Goal: Task Accomplishment & Management: Use online tool/utility

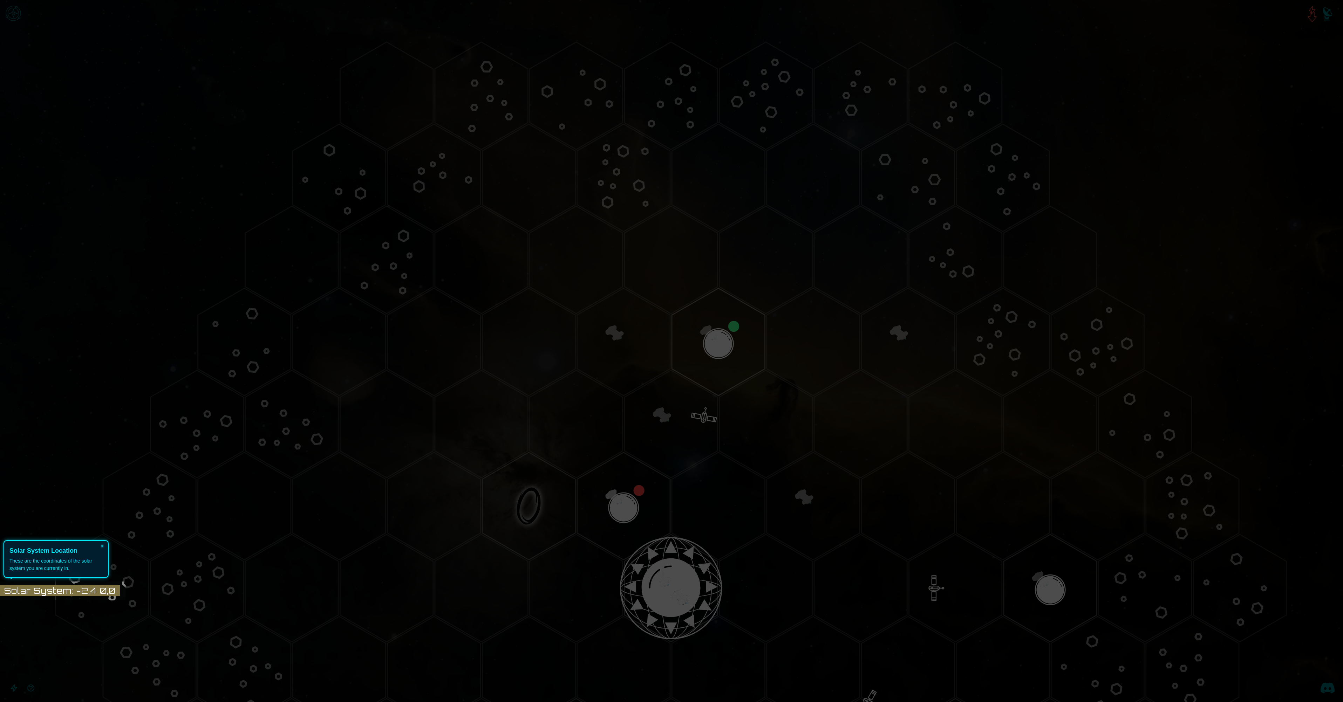
click at [102, 546] on button "×" at bounding box center [102, 546] width 11 height 10
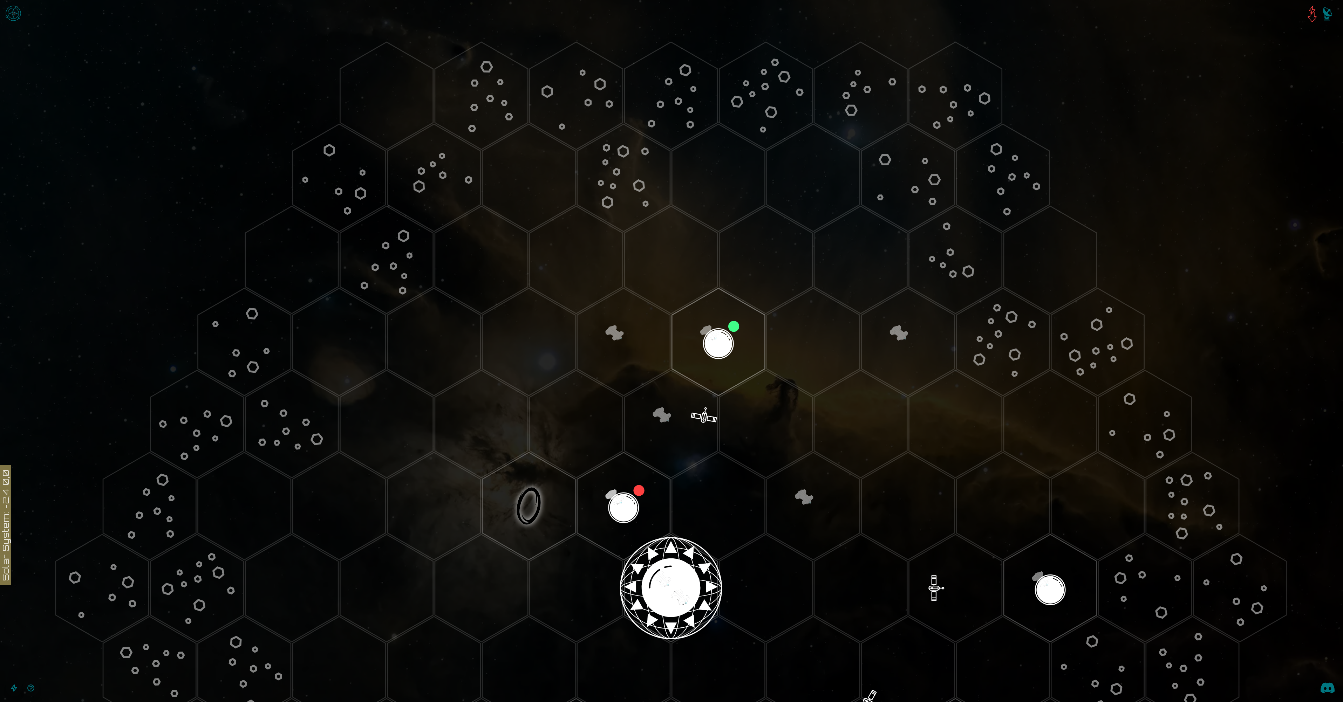
click at [14, 688] on button "Open accessible navigation interface" at bounding box center [14, 688] width 17 height 17
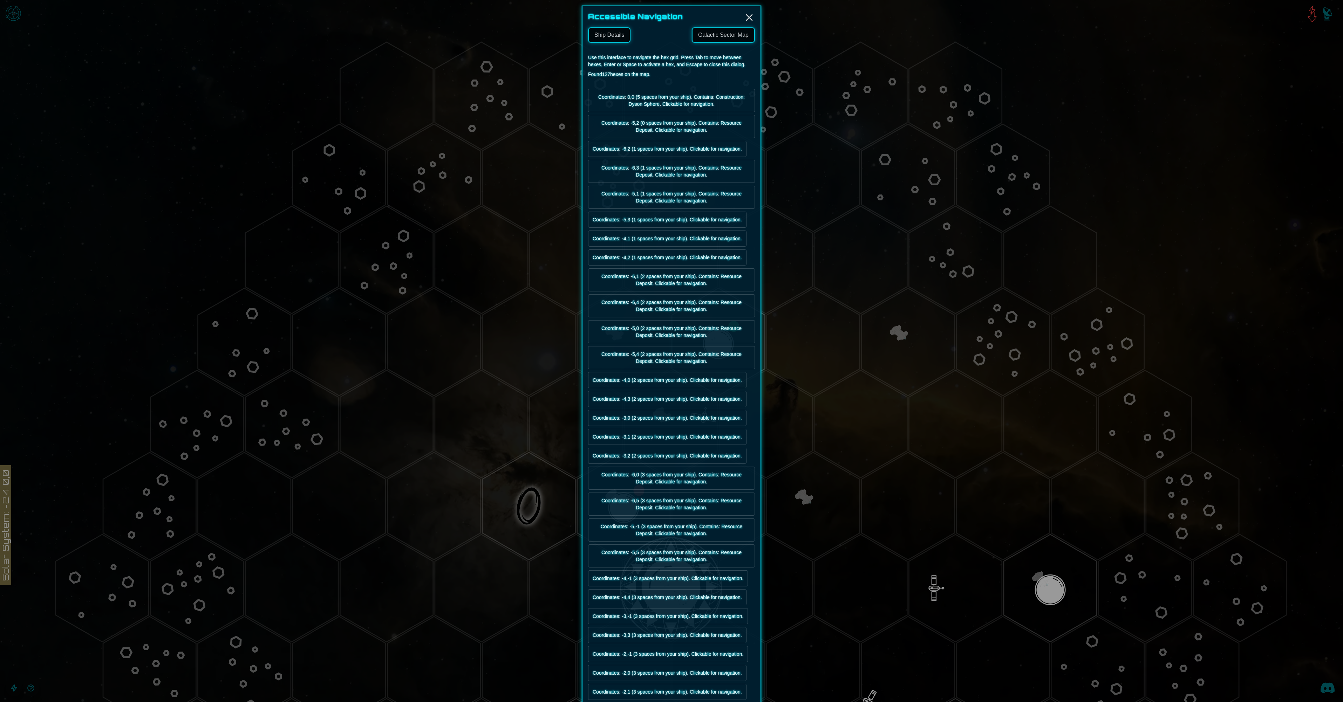
click at [669, 101] on button "Coordinates: 0,0 (5 spaces from your ship). Contains: Construction: Dyson Spher…" at bounding box center [671, 100] width 167 height 23
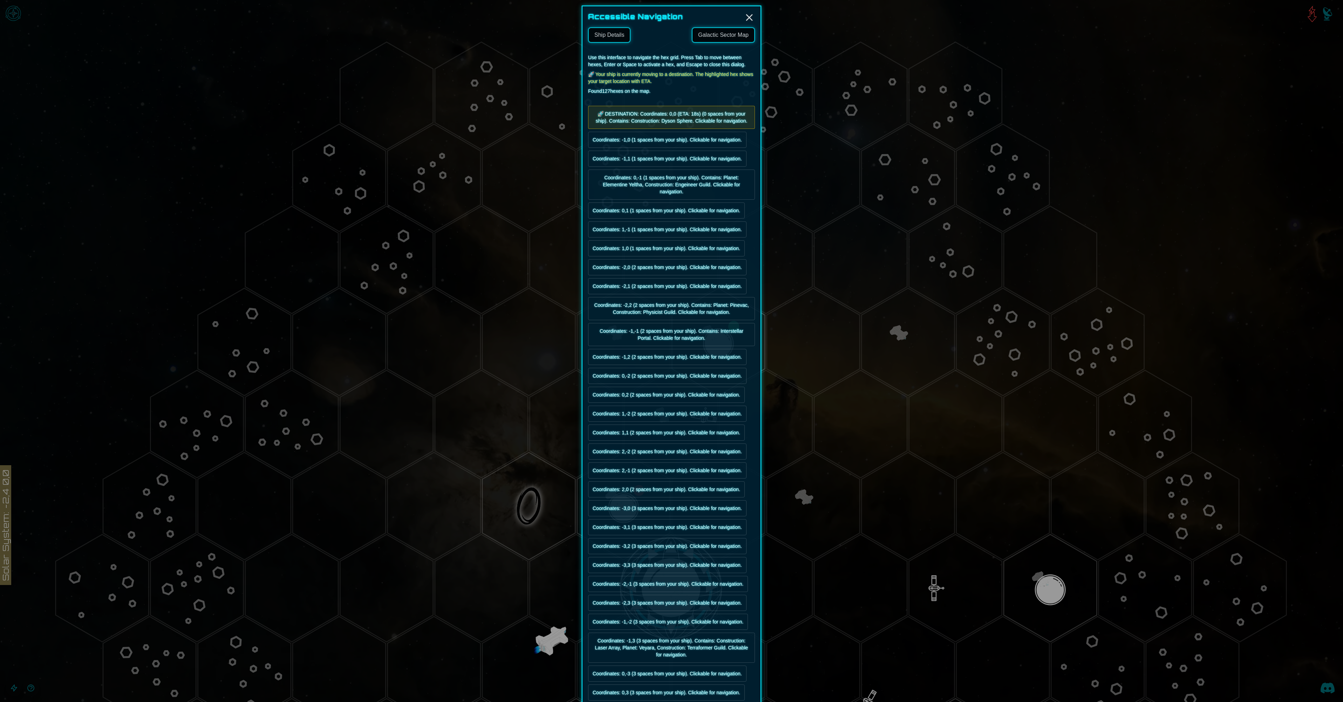
scroll to position [470, 0]
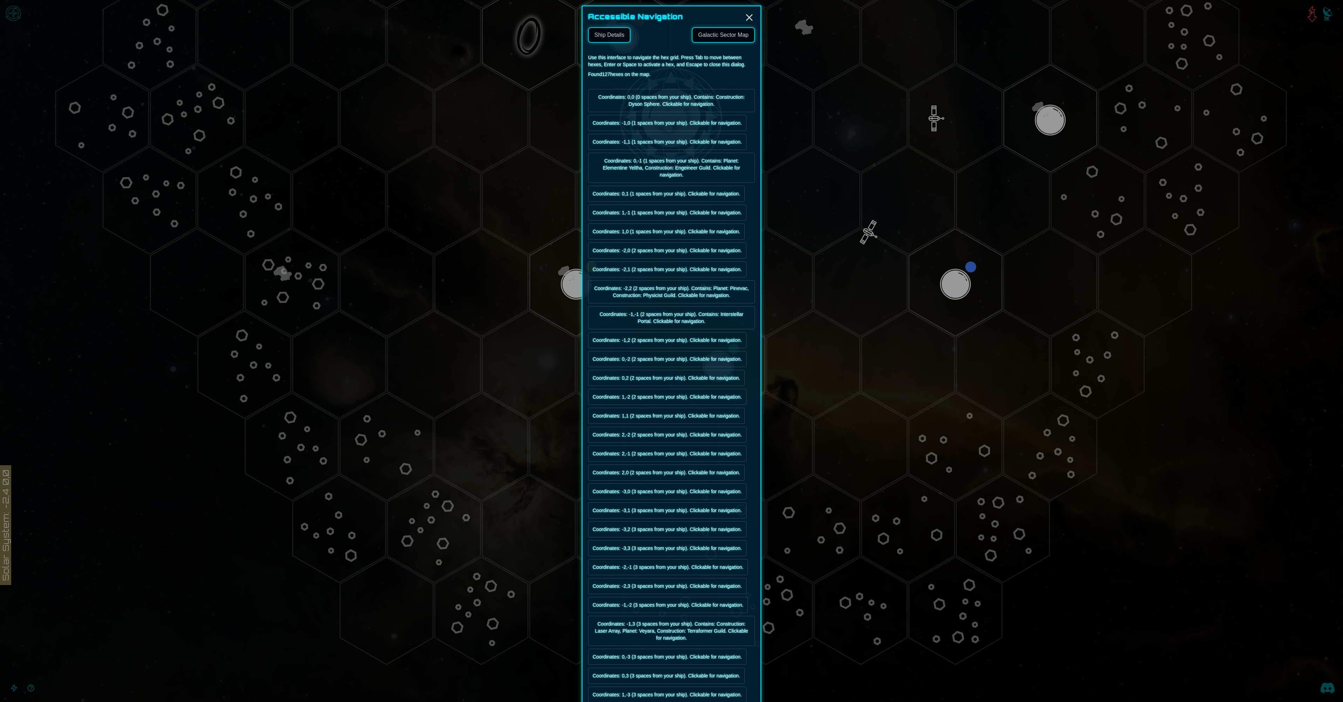
click at [607, 35] on button "Ship Details" at bounding box center [609, 34] width 42 height 15
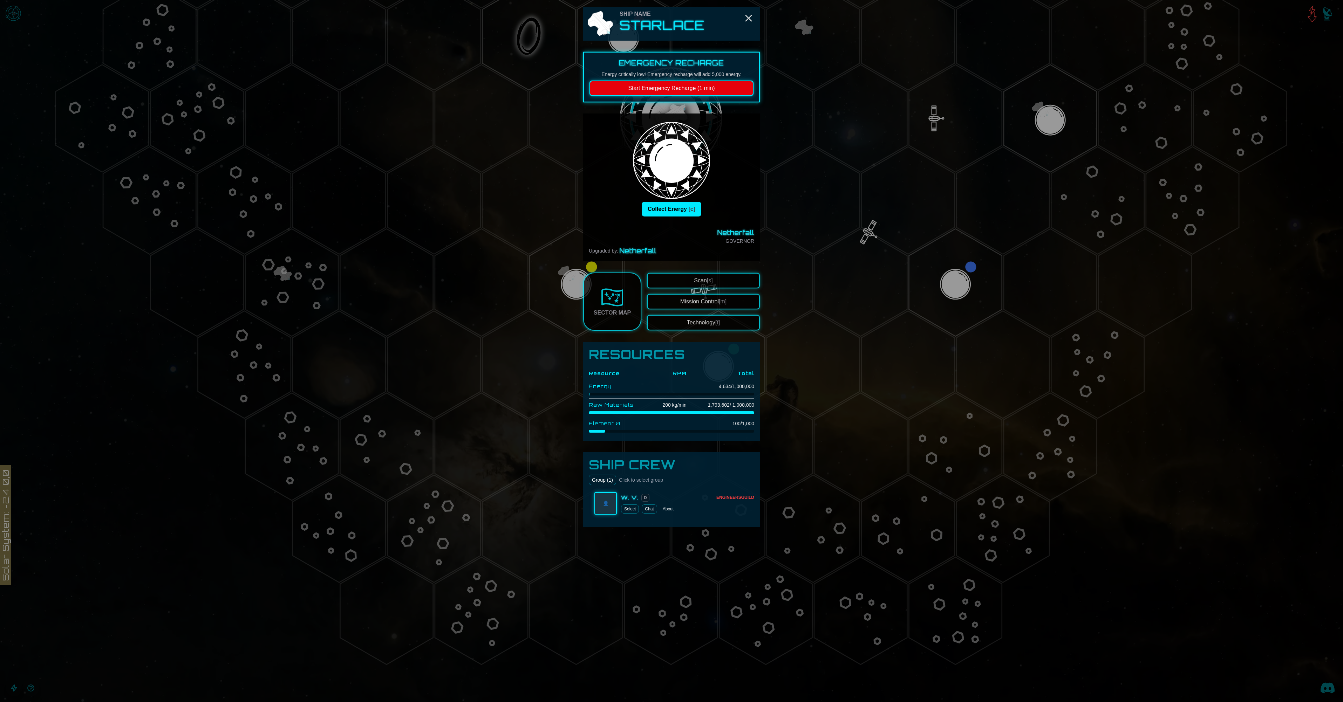
click at [672, 209] on button "Collect Energy [c]" at bounding box center [672, 209] width 60 height 15
